Goal: Task Accomplishment & Management: Use online tool/utility

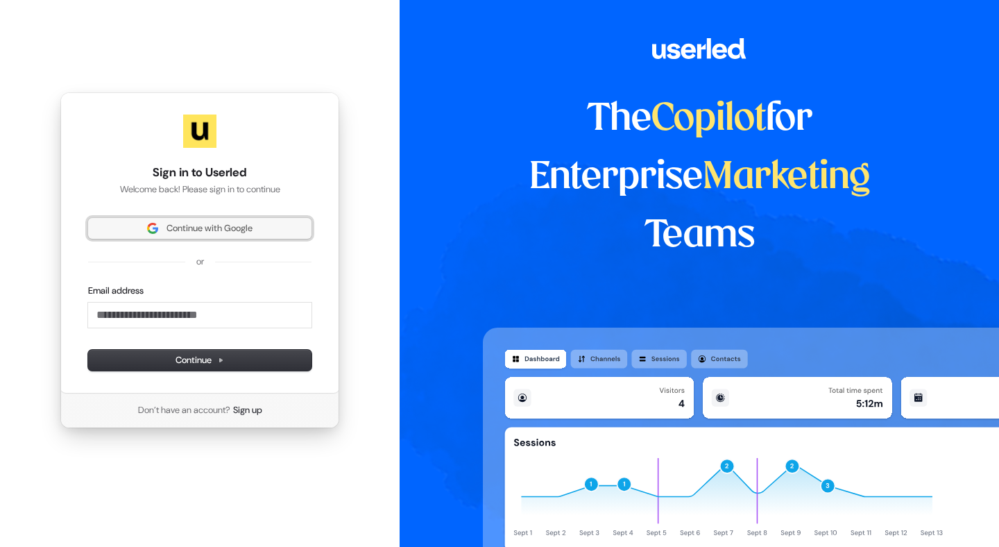
click at [234, 228] on span "Continue with Google" at bounding box center [210, 228] width 86 height 12
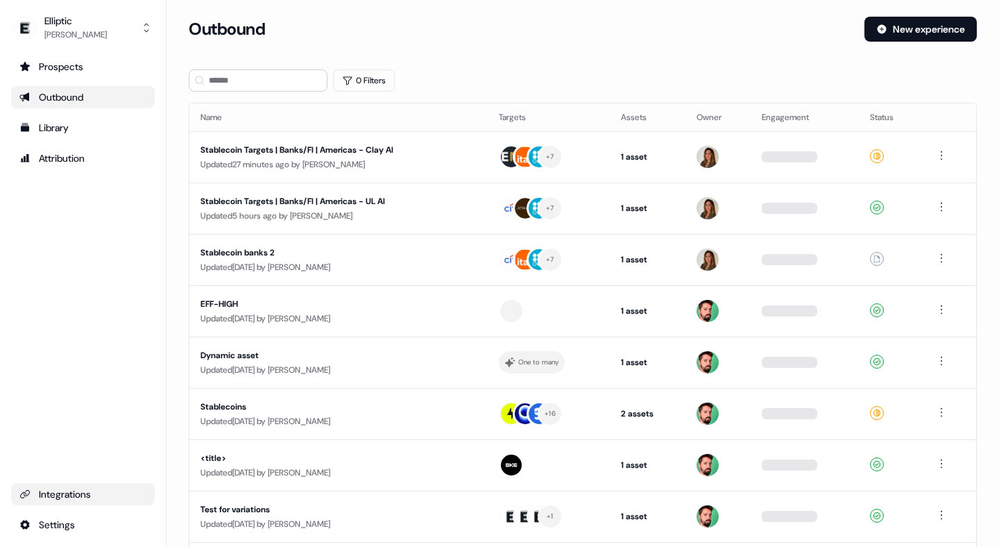
click at [76, 498] on div "Integrations" at bounding box center [82, 494] width 127 height 14
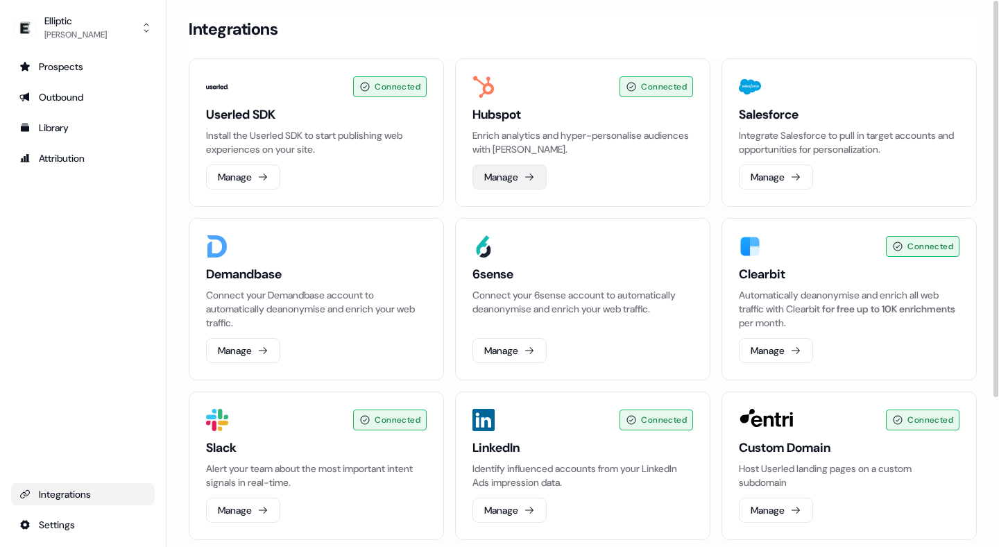
click at [502, 171] on button "Manage" at bounding box center [510, 176] width 74 height 25
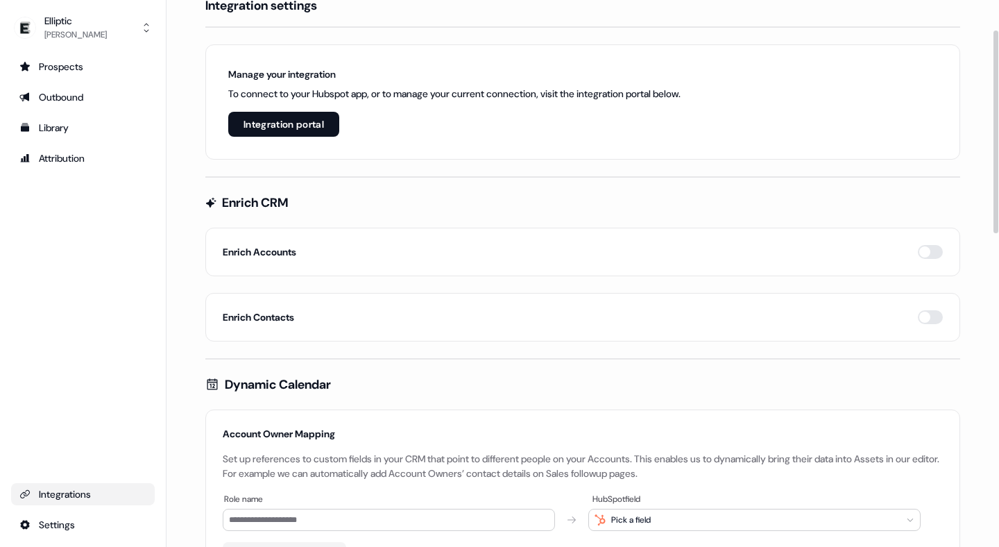
scroll to position [81, 0]
